Goal: Transaction & Acquisition: Purchase product/service

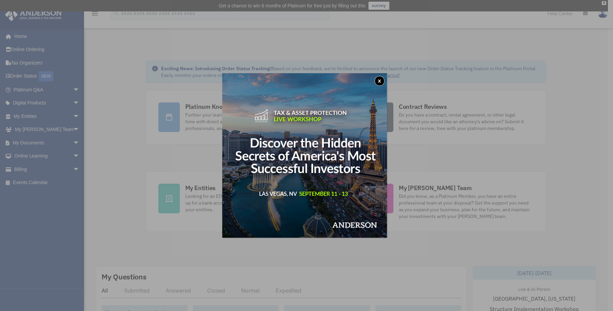
click at [23, 170] on div "x" at bounding box center [306, 155] width 613 height 311
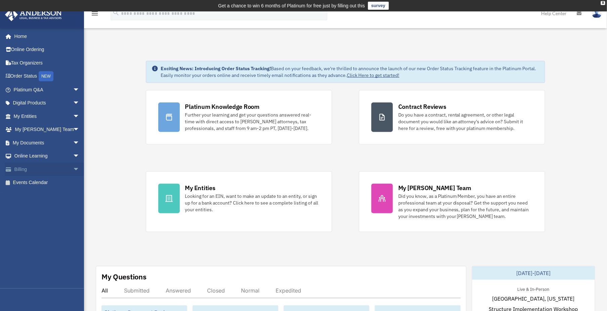
click at [73, 168] on span "arrow_drop_down" at bounding box center [79, 170] width 13 height 14
click at [35, 195] on link "Past Invoices" at bounding box center [49, 196] width 80 height 13
click at [20, 195] on span at bounding box center [22, 196] width 5 height 5
click at [34, 194] on link "Past Invoices" at bounding box center [49, 196] width 80 height 13
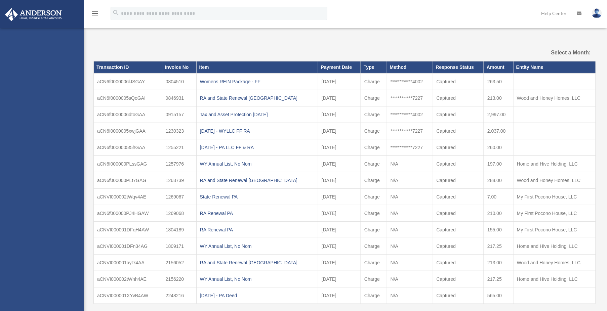
select select
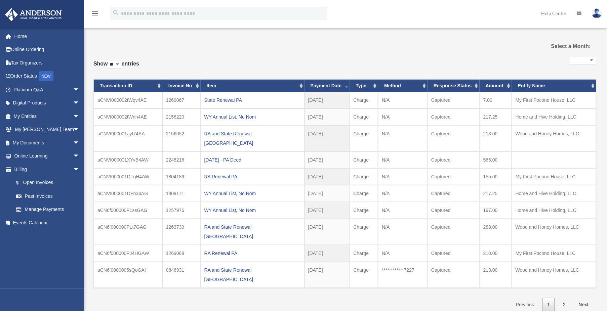
scroll to position [17, 0]
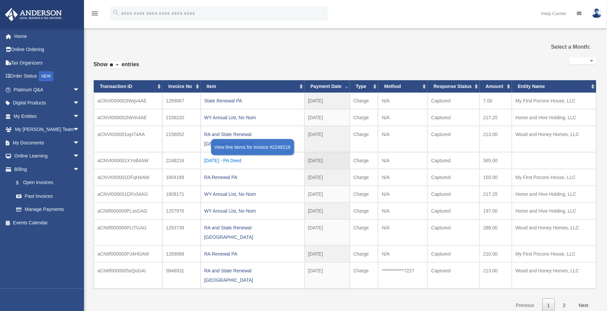
click at [231, 156] on div "2024.10.30 - PA Deed" at bounding box center [252, 160] width 96 height 9
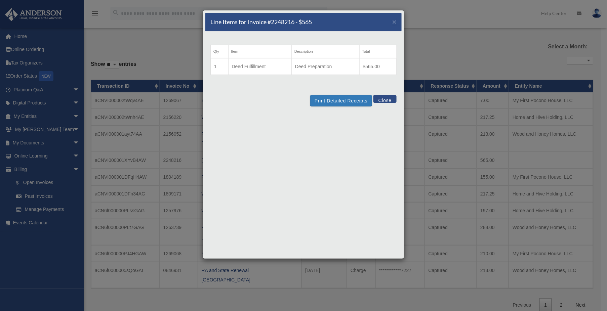
click at [343, 72] on td "Deed Preparation" at bounding box center [325, 66] width 68 height 17
click at [329, 100] on button "Print Detailed Receipts" at bounding box center [341, 100] width 62 height 11
click at [335, 100] on button "Print Detailed Receipts" at bounding box center [341, 100] width 62 height 11
click at [394, 22] on span "×" at bounding box center [394, 22] width 4 height 8
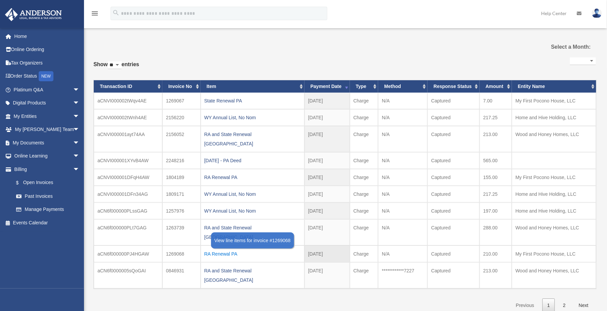
click at [223, 249] on div "RA Renewal PA" at bounding box center [252, 253] width 96 height 9
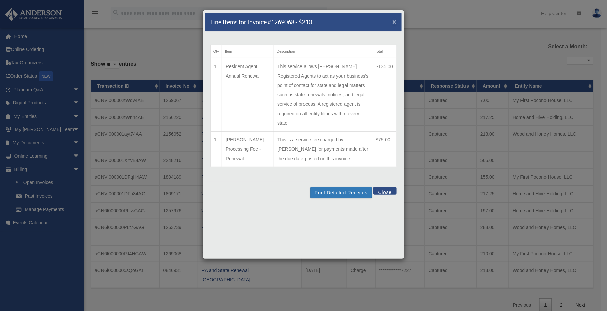
drag, startPoint x: 395, startPoint y: 22, endPoint x: 389, endPoint y: 21, distance: 6.7
click at [394, 22] on span "×" at bounding box center [394, 22] width 4 height 8
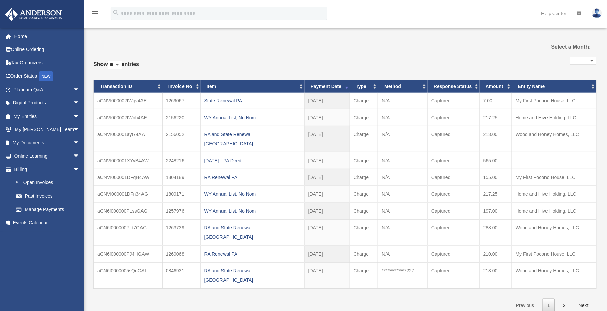
click at [226, 206] on div "WY Annual List, No Nom" at bounding box center [252, 210] width 96 height 9
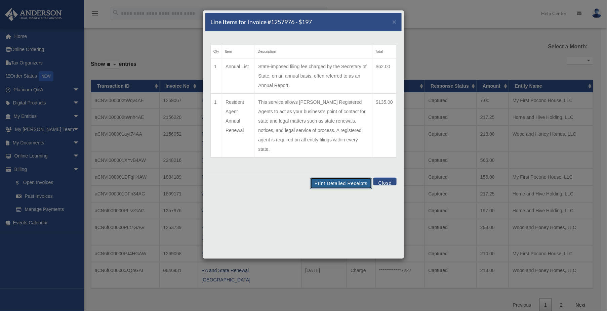
click at [324, 73] on div "Line Items for Invoice #1257976 - $197 × Qty Item Description Total 1 Annual Li…" at bounding box center [304, 134] width 202 height 249
click at [394, 23] on span "×" at bounding box center [394, 22] width 4 height 8
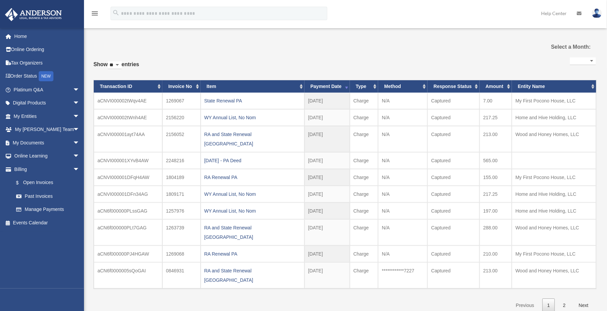
click at [225, 173] on div "RA Renewal PA" at bounding box center [252, 177] width 96 height 9
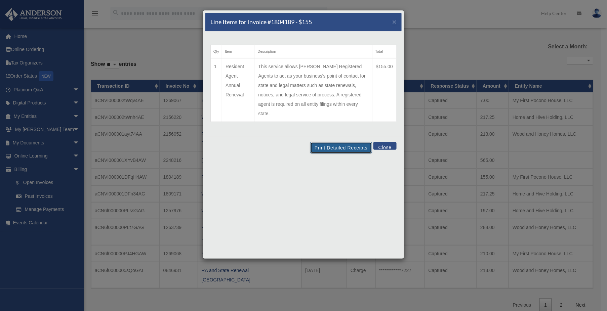
click at [329, 142] on button "Print Detailed Receipts" at bounding box center [341, 147] width 62 height 11
click at [388, 18] on div "Line Items for Invoice #1804189 - $155 ×" at bounding box center [303, 22] width 196 height 19
click at [395, 22] on span "×" at bounding box center [394, 22] width 4 height 8
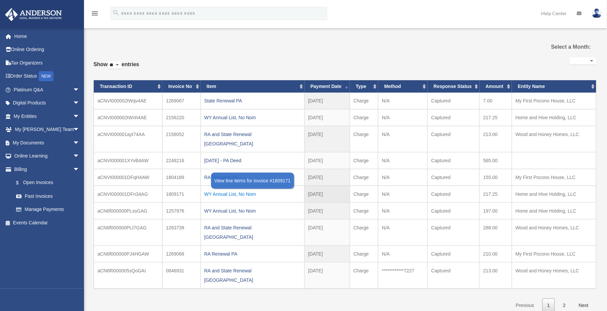
click at [218, 190] on div "WY Annual List, No Nom" at bounding box center [252, 194] width 96 height 9
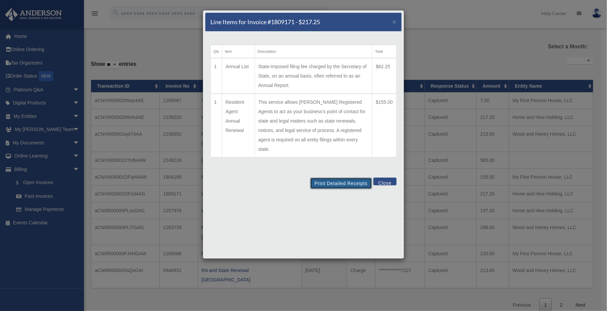
click at [341, 178] on button "Print Detailed Receipts" at bounding box center [341, 183] width 62 height 11
click at [394, 23] on span "×" at bounding box center [394, 22] width 4 height 8
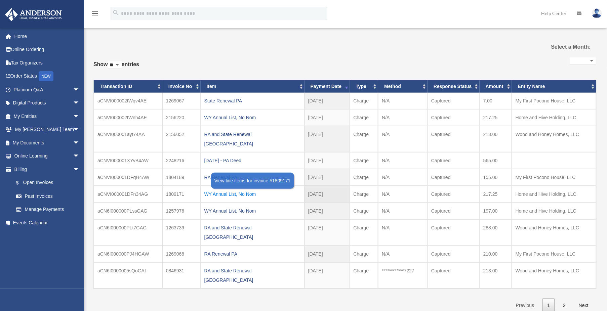
click at [225, 190] on div "WY Annual List, No Nom" at bounding box center [252, 194] width 96 height 9
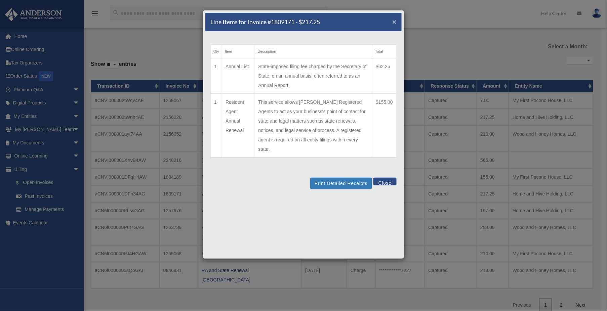
click at [394, 21] on span "×" at bounding box center [394, 22] width 4 height 8
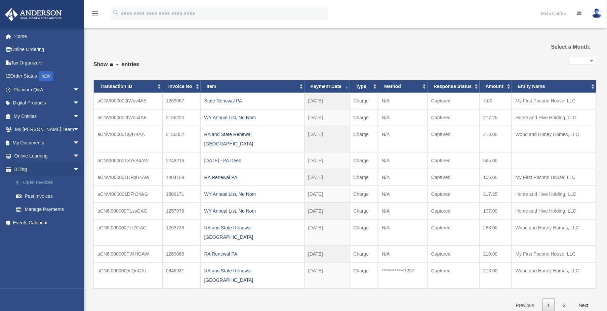
click at [38, 180] on link "$ Open Invoices" at bounding box center [49, 183] width 80 height 14
click at [35, 183] on link "$ Open Invoices" at bounding box center [49, 183] width 80 height 14
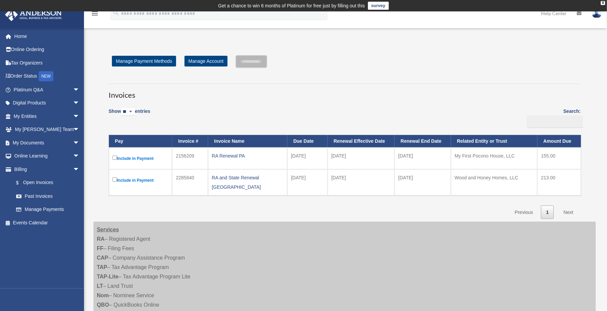
click at [222, 156] on div "RA Renewal PA" at bounding box center [248, 155] width 72 height 9
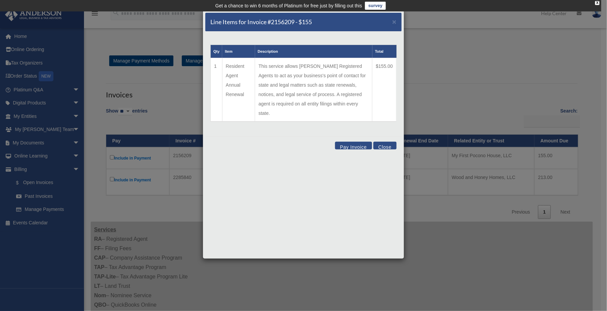
drag, startPoint x: 385, startPoint y: 136, endPoint x: 274, endPoint y: 141, distance: 110.7
click at [385, 142] on button "Close" at bounding box center [384, 146] width 23 height 8
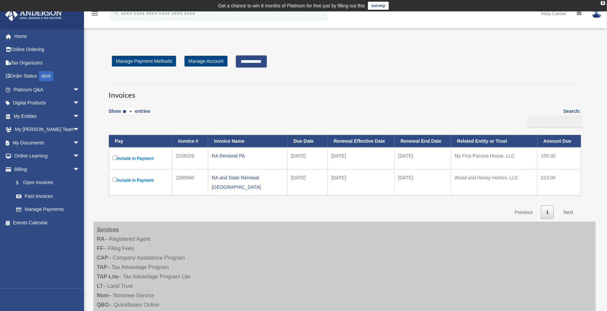
click at [261, 59] on input "**********" at bounding box center [251, 61] width 31 height 12
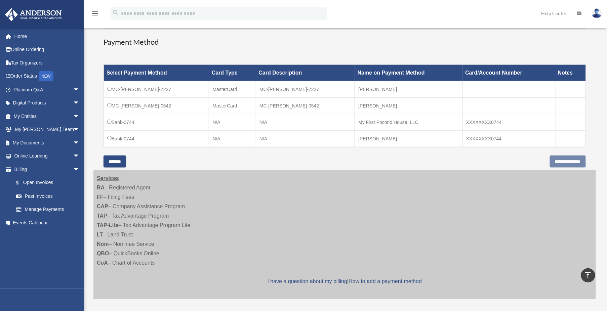
scroll to position [179, 0]
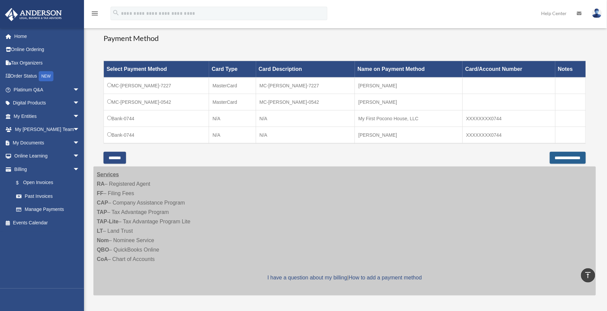
click at [560, 156] on input "**********" at bounding box center [568, 158] width 36 height 12
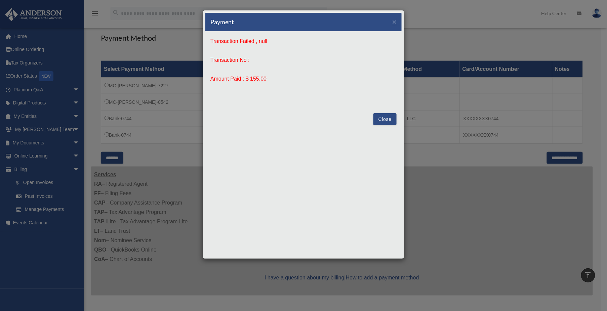
click at [386, 116] on button "Close" at bounding box center [384, 119] width 23 height 12
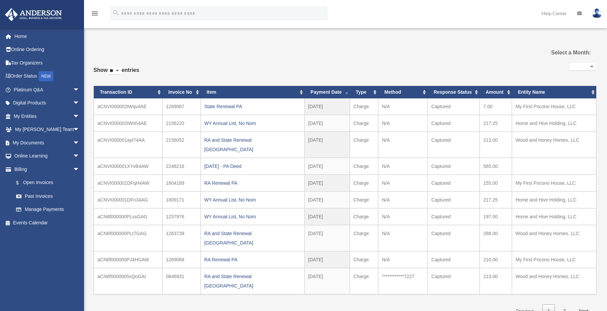
select select
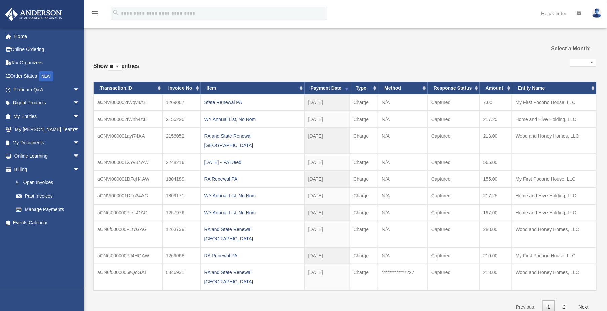
scroll to position [17, 0]
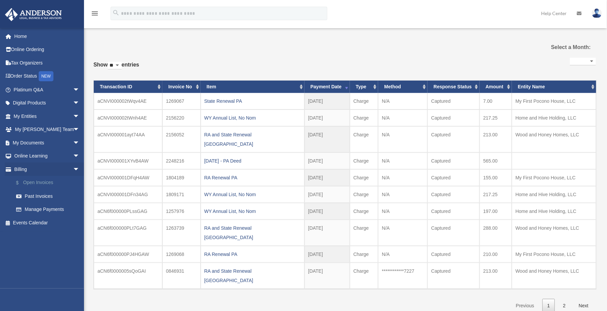
click at [37, 181] on link "$ Open Invoices" at bounding box center [49, 183] width 80 height 14
click at [35, 181] on link "$ Open Invoices" at bounding box center [49, 183] width 80 height 14
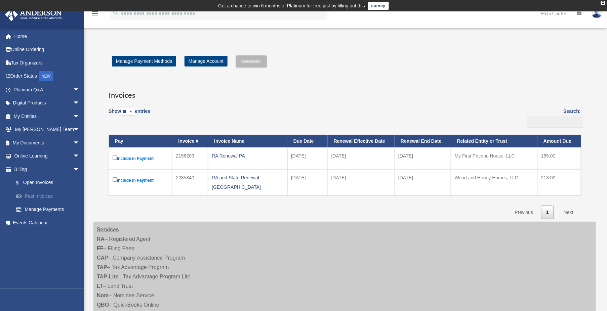
click at [36, 195] on link "Past Invoices" at bounding box center [49, 196] width 80 height 13
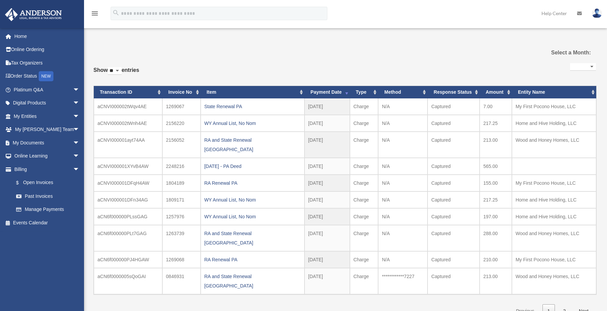
select select
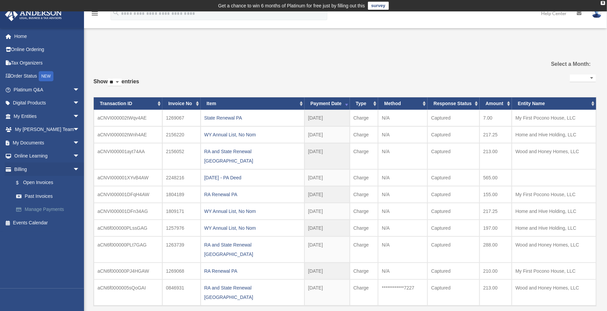
click at [37, 207] on link "Manage Payments" at bounding box center [49, 209] width 80 height 13
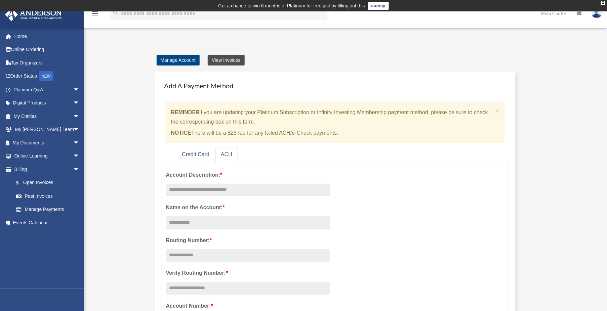
click at [218, 62] on link "View Invoices" at bounding box center [226, 60] width 37 height 11
